Goal: Task Accomplishment & Management: Manage account settings

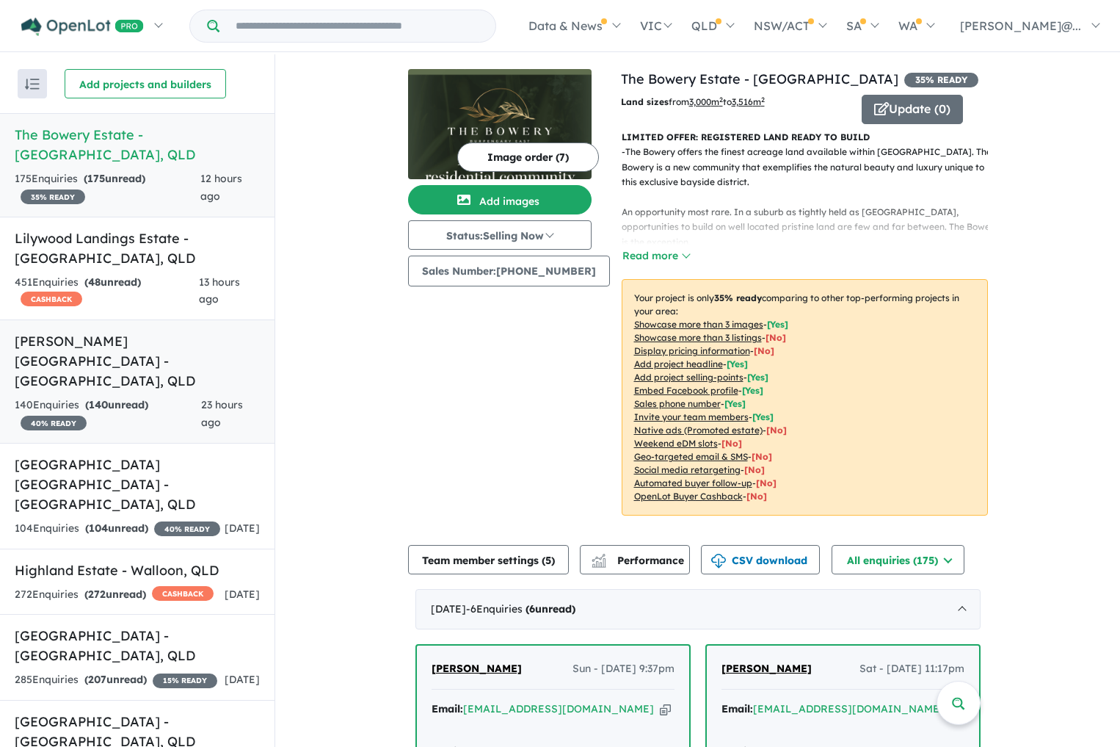
click at [146, 357] on h5 "[PERSON_NAME][GEOGRAPHIC_DATA] - [GEOGRAPHIC_DATA] , [GEOGRAPHIC_DATA]" at bounding box center [137, 360] width 245 height 59
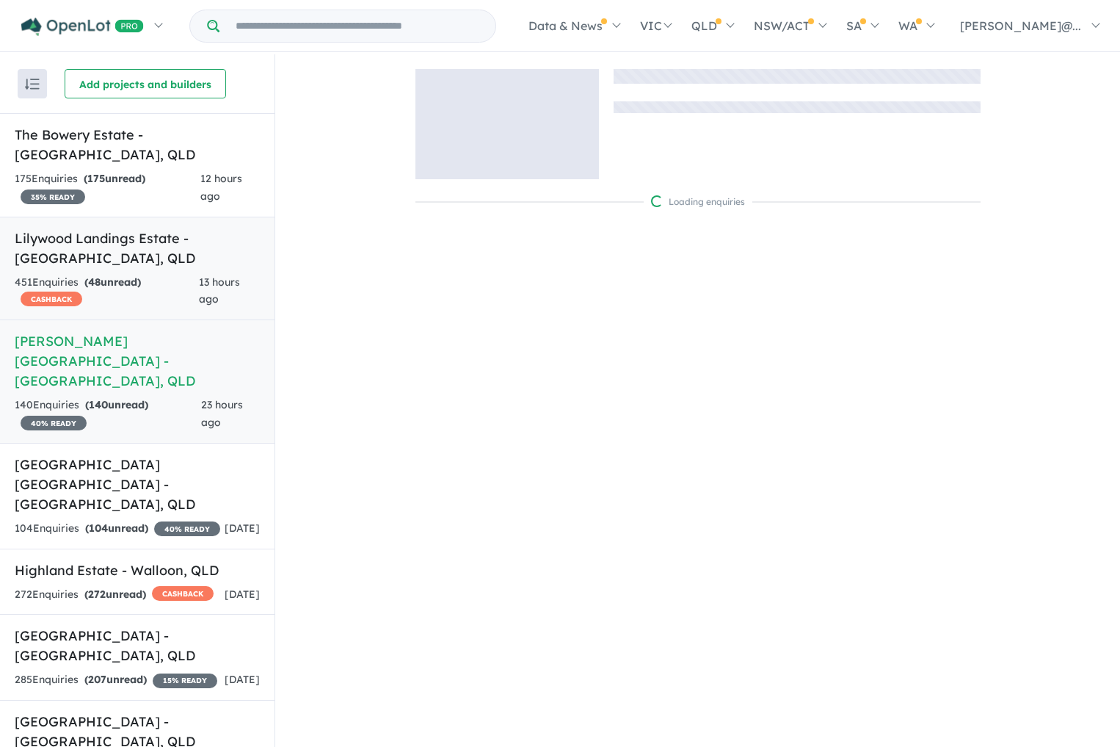
click at [145, 303] on div "451 Enquir ies ( 48 unread) CASHBACK" at bounding box center [107, 291] width 184 height 35
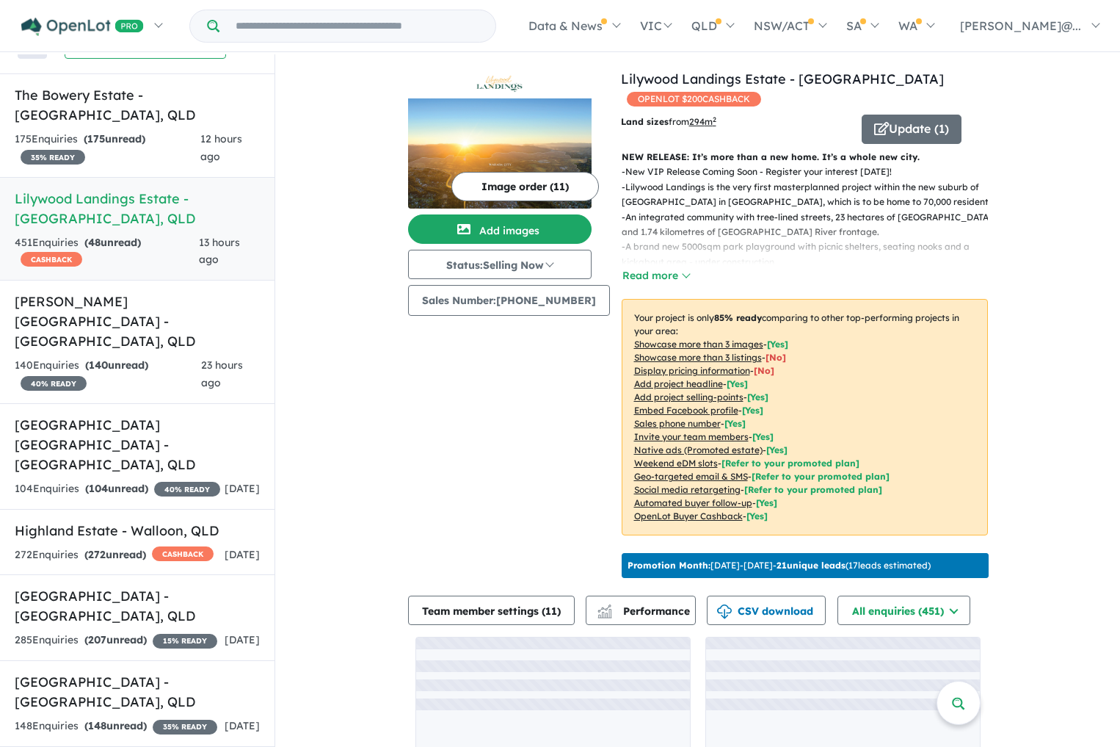
scroll to position [40, 0]
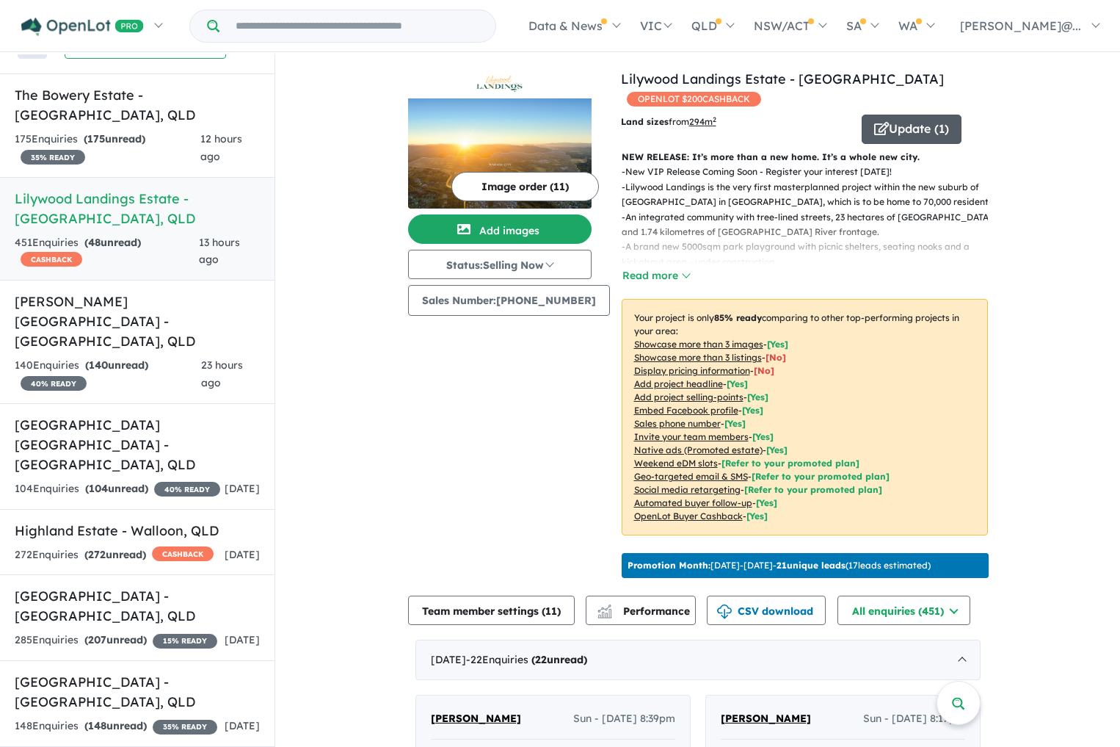
click at [921, 124] on button "Update ( 1 )" at bounding box center [912, 129] width 100 height 29
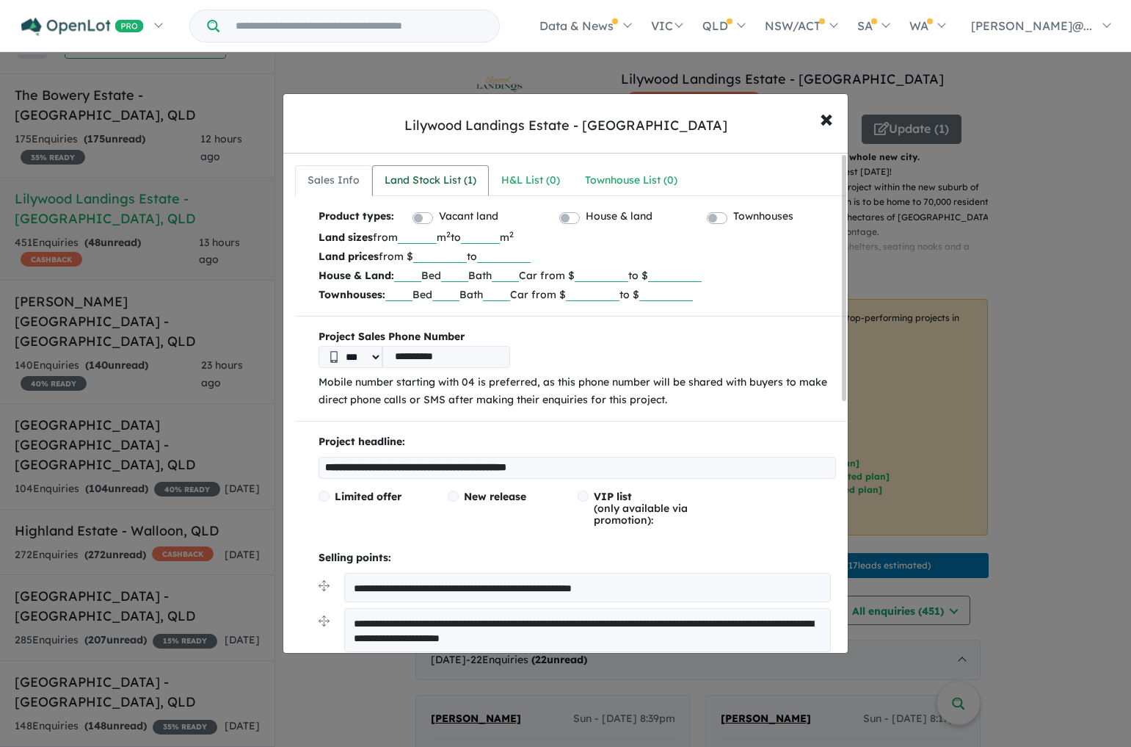
click at [457, 174] on div "Land Stock List ( 1 )" at bounding box center [431, 181] width 92 height 18
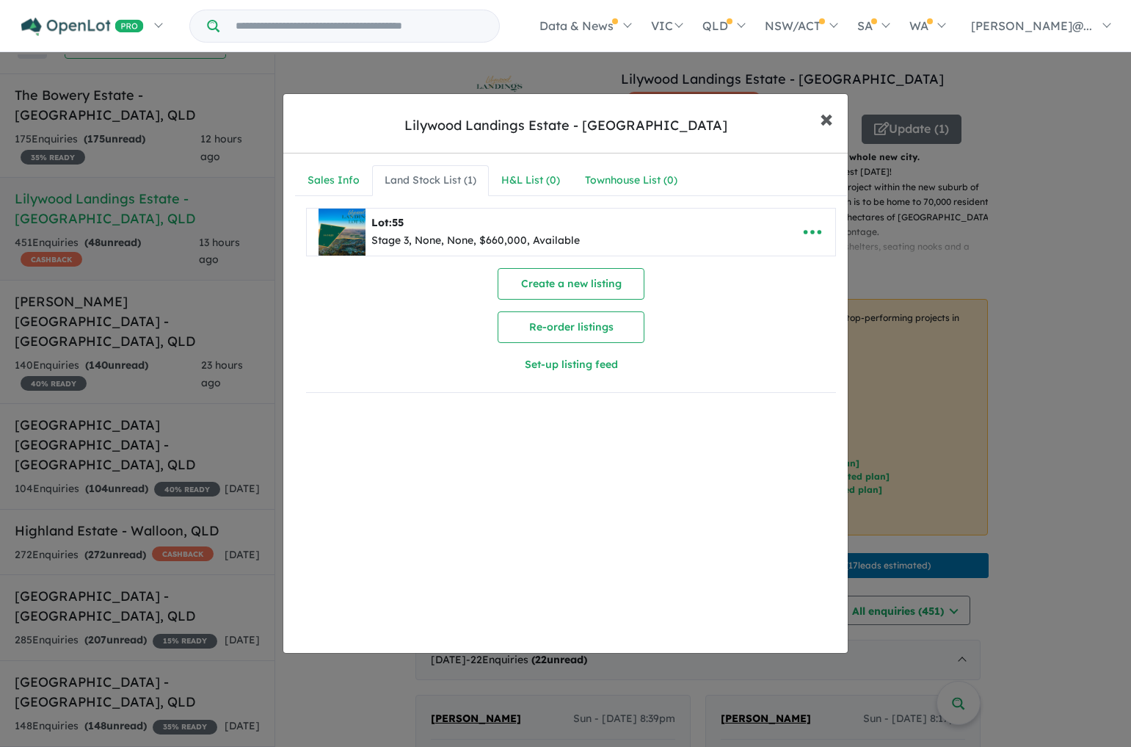
click at [823, 115] on span "×" at bounding box center [826, 118] width 13 height 32
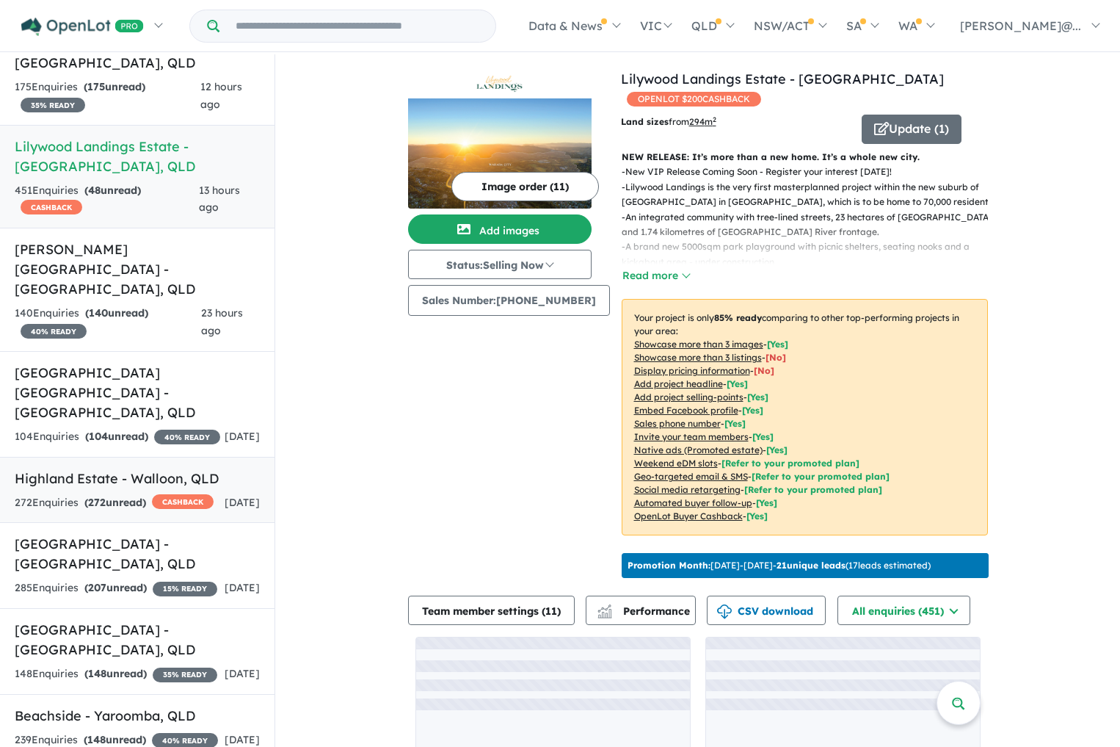
click at [171, 494] on div "272 Enquir ies ( 272 unread) CASHBACK" at bounding box center [114, 503] width 199 height 18
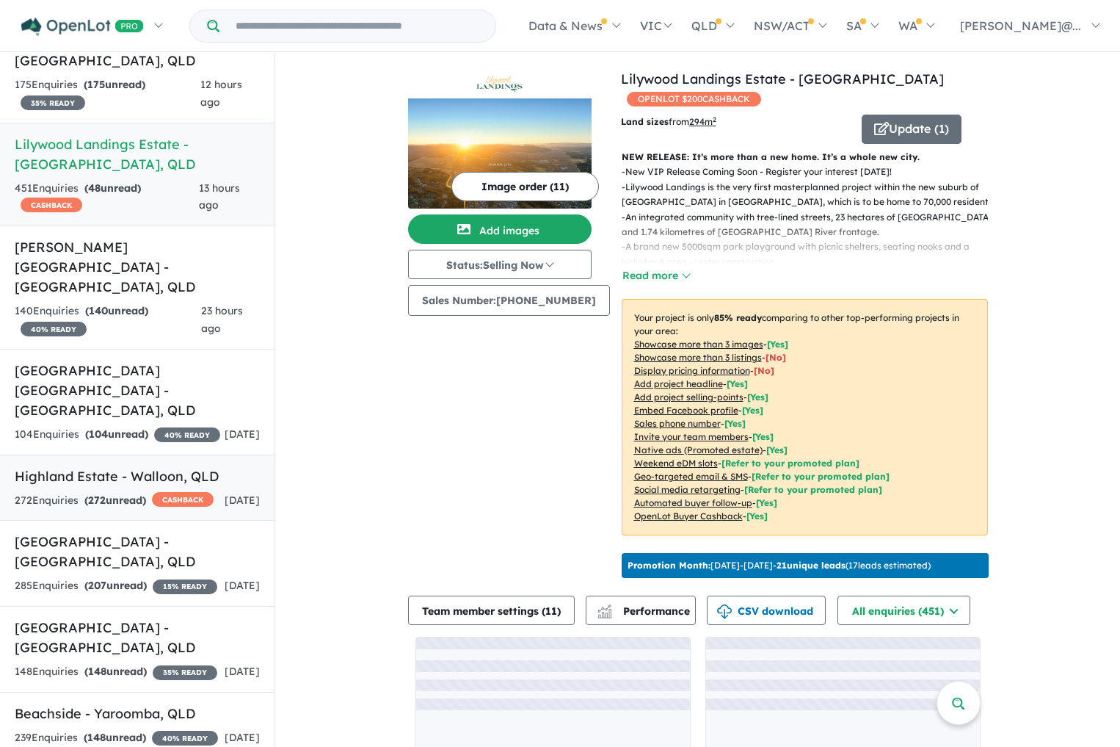
scroll to position [95, 0]
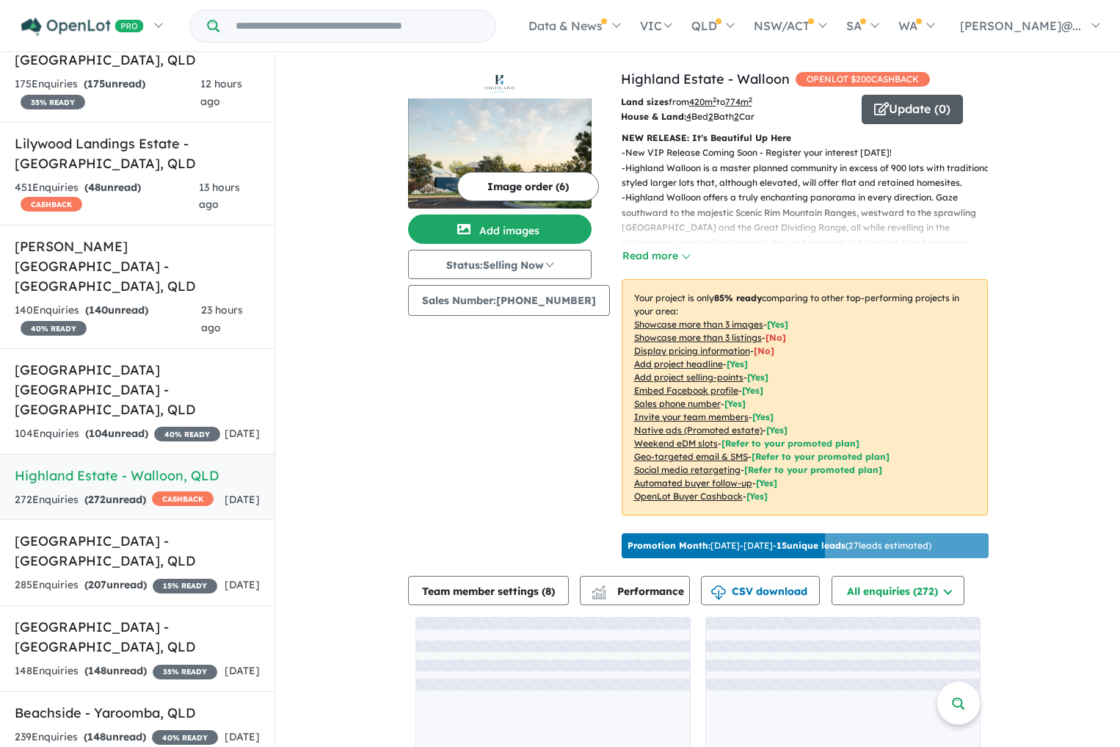
click at [946, 107] on button "Update ( 0 )" at bounding box center [912, 109] width 101 height 29
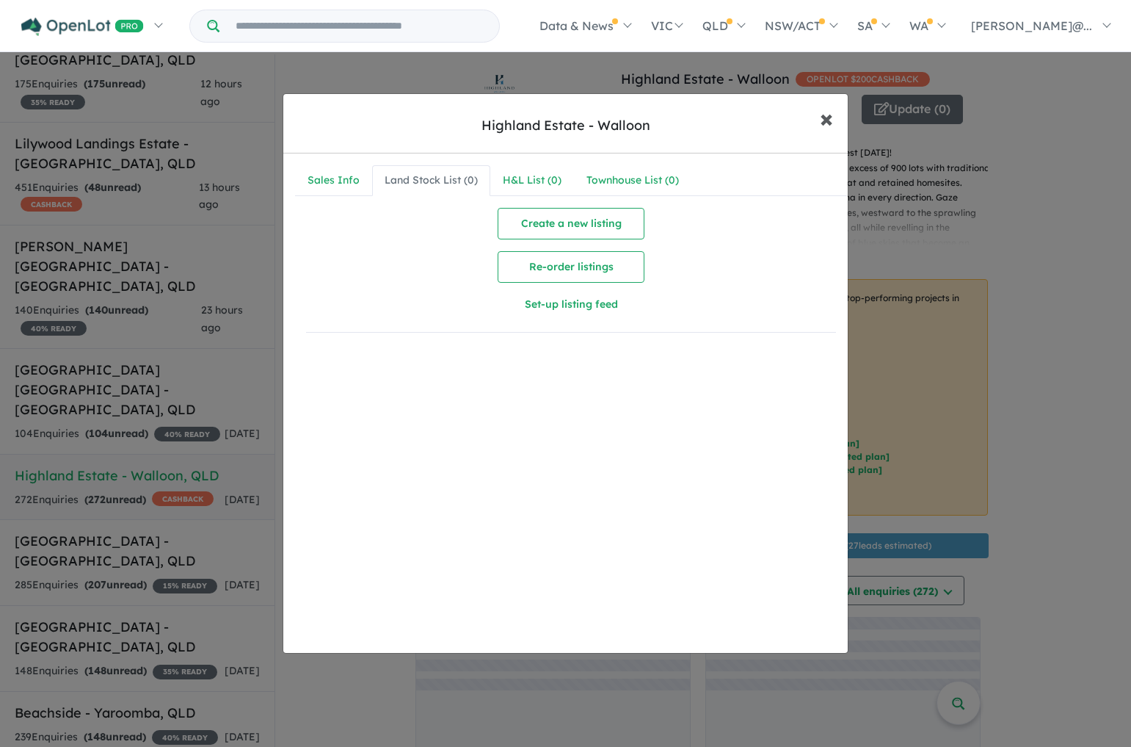
click at [833, 125] on button "× Close" at bounding box center [826, 118] width 43 height 40
